Goal: Communication & Community: Answer question/provide support

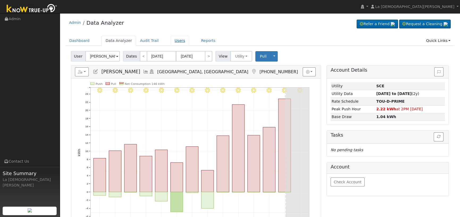
click at [172, 43] on link "Users" at bounding box center [180, 41] width 19 height 10
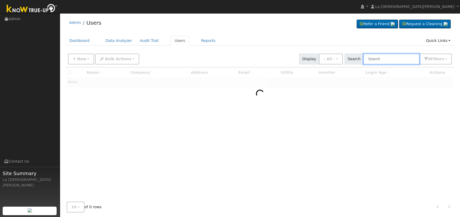
click at [384, 60] on input "text" at bounding box center [391, 59] width 56 height 11
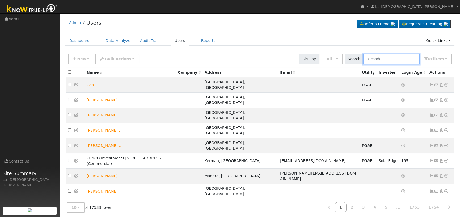
paste input "Schey"
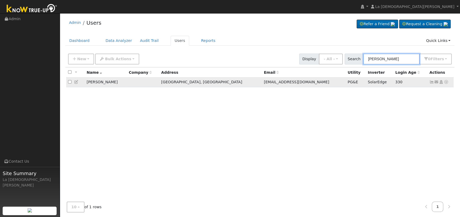
type input "Schey"
click at [447, 83] on icon at bounding box center [446, 82] width 5 height 4
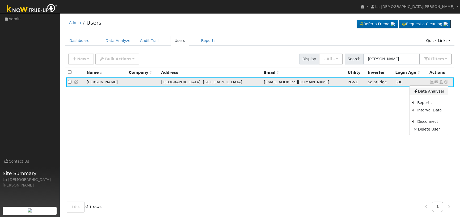
click at [440, 91] on link "Data Analyzer" at bounding box center [428, 91] width 39 height 7
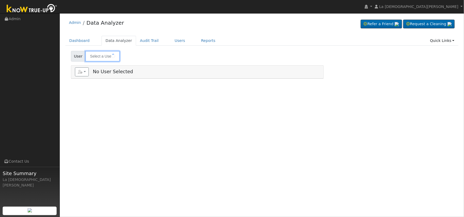
type input "[PERSON_NAME]"
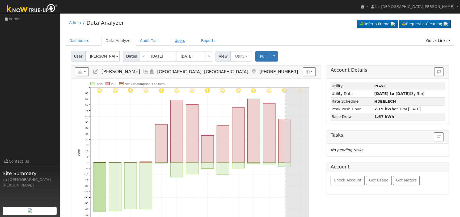
click at [171, 41] on link "Users" at bounding box center [180, 41] width 19 height 10
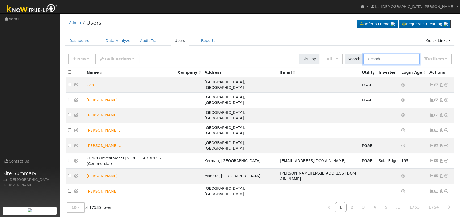
paste input "Ryan Neidhardt"
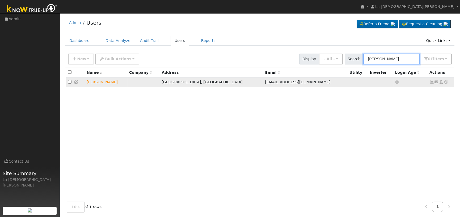
type input "Ryan Neidhardt"
click at [436, 83] on icon at bounding box center [436, 82] width 5 height 4
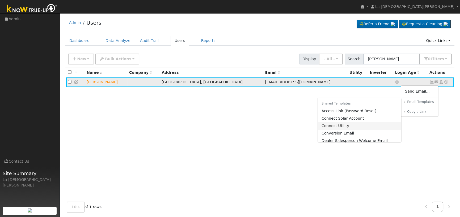
click at [355, 125] on link "Connect Utility" at bounding box center [360, 125] width 84 height 7
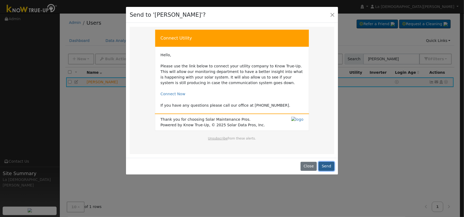
click at [322, 169] on button "Send" at bounding box center [326, 166] width 16 height 9
